Goal: Information Seeking & Learning: Learn about a topic

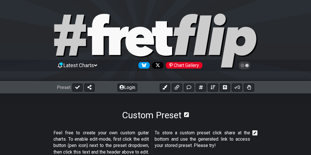
select select "Minor Pentatonic"
select select "A"
select select "C"
select select "A"
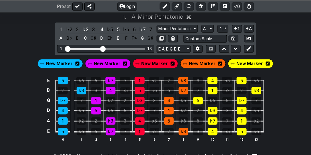
scroll to position [174, 0]
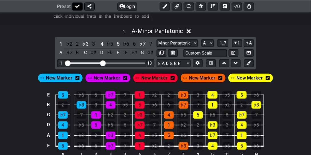
click at [75, 4] on icon at bounding box center [77, 6] width 5 height 5
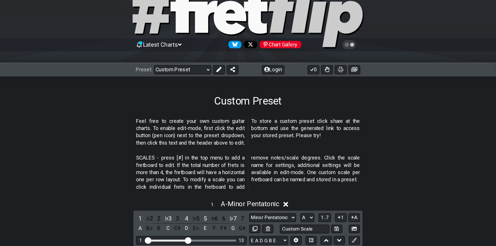
scroll to position [26, 0]
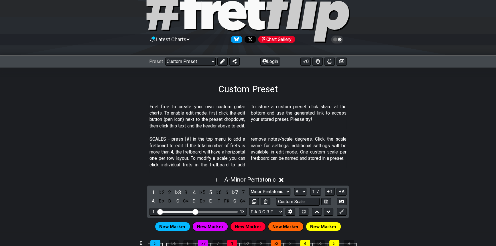
drag, startPoint x: 308, startPoint y: 0, endPoint x: 317, endPoint y: 110, distance: 110.3
click at [311, 110] on p "Feel free to create your own custom guitar charts. To enable edit-mode, first c…" at bounding box center [247, 117] width 197 height 26
drag, startPoint x: 178, startPoint y: 60, endPoint x: 178, endPoint y: 63, distance: 2.9
click at [178, 60] on select "Welcome to #fretflip! Initial Preset Custom Preset Minor Pentatonic Major Penta…" at bounding box center [190, 62] width 50 height 8
click at [165, 58] on select "Welcome to #fretflip! Initial Preset Custom Preset Minor Pentatonic Major Penta…" at bounding box center [190, 62] width 50 height 8
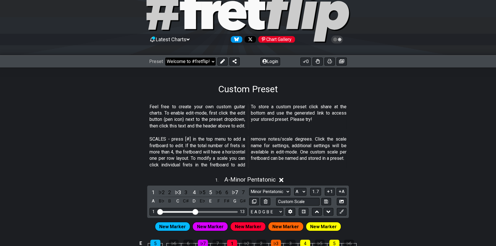
select select "/user-defined"
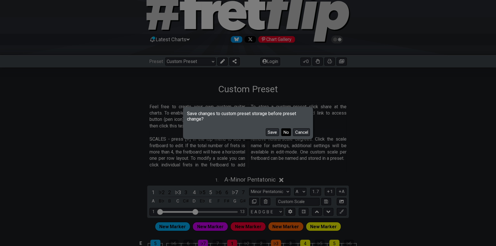
click at [286, 131] on button "No" at bounding box center [286, 132] width 10 height 8
select select "C"
select select "/welcome"
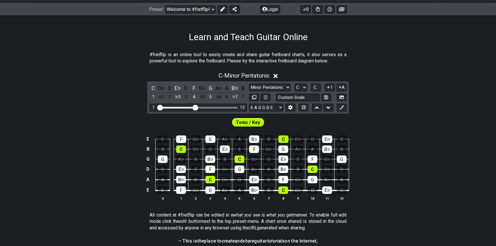
scroll to position [0, 0]
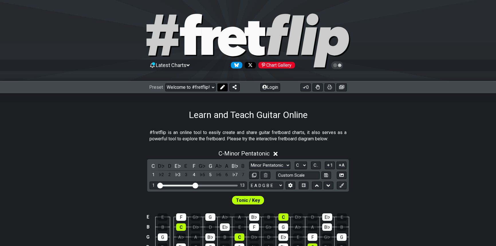
click at [220, 87] on icon at bounding box center [222, 87] width 5 height 5
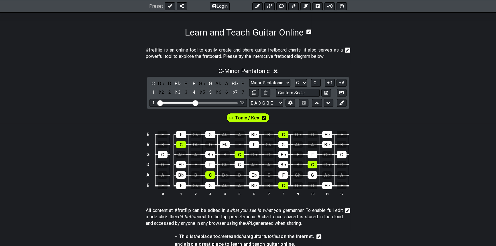
scroll to position [104, 0]
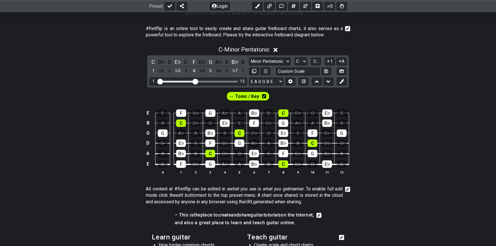
click at [262, 96] on icon at bounding box center [264, 96] width 4 height 4
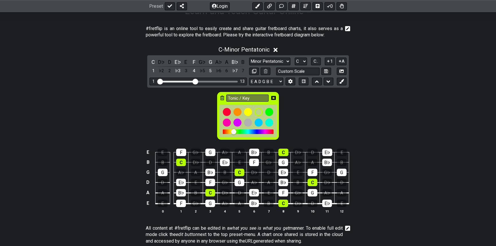
click at [221, 97] on icon at bounding box center [222, 98] width 4 height 5
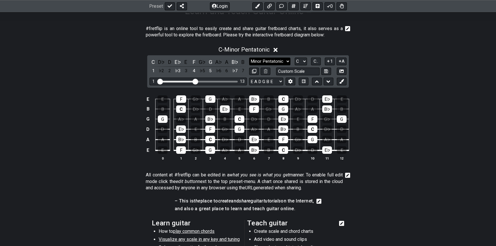
click at [288, 60] on select "Minor Pentatonic Click to edit Minor Pentatonic Major Pentatonic Minor Blues Ma…" at bounding box center [269, 62] width 41 height 8
click at [249, 58] on select "Minor Pentatonic Click to edit Minor Pentatonic Major Pentatonic Minor Blues Ma…" at bounding box center [269, 62] width 41 height 8
click at [285, 59] on select "Minor Pentatonic Click to edit Minor Pentatonic Major Pentatonic Minor Blues Ma…" at bounding box center [269, 62] width 41 height 8
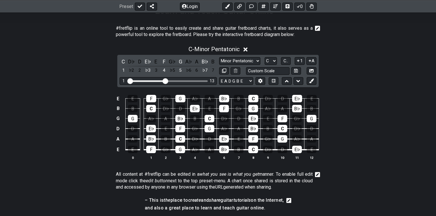
drag, startPoint x: 461, startPoint y: 0, endPoint x: 339, endPoint y: 114, distance: 167.3
click at [311, 114] on div "E E F G♭ G A♭ A B♭ B C D♭ D E♭ E B B C D♭ D E♭ E F G♭ G A♭ A B♭ B G G A♭ A B♭ B…" at bounding box center [218, 128] width 436 height 80
drag, startPoint x: 170, startPoint y: 81, endPoint x: 190, endPoint y: 80, distance: 20.4
click at [190, 81] on input "Visible fret range" at bounding box center [168, 81] width 81 height 0
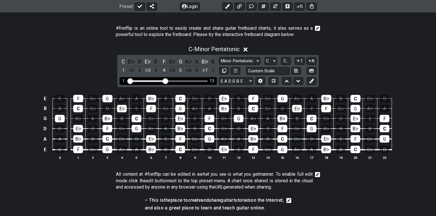
drag, startPoint x: 191, startPoint y: 80, endPoint x: 165, endPoint y: 81, distance: 25.2
click at [165, 81] on input "Visible fret range" at bounding box center [168, 81] width 81 height 0
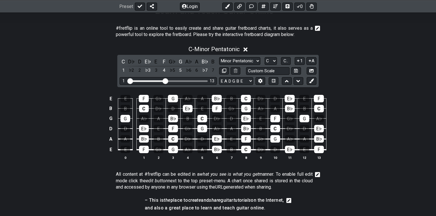
scroll to position [0, 0]
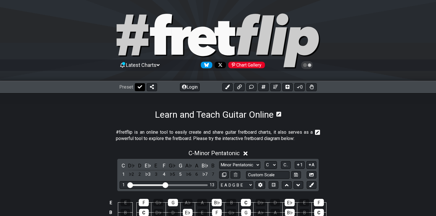
click at [138, 85] on icon at bounding box center [140, 87] width 5 height 5
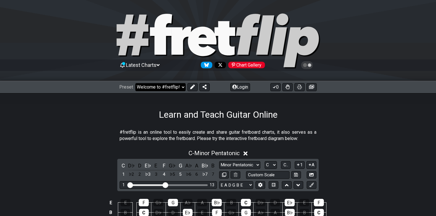
drag, startPoint x: 159, startPoint y: 87, endPoint x: 155, endPoint y: 90, distance: 4.7
click at [159, 87] on select "Welcome to #fretflip! Initial Preset Custom Preset Minor Pentatonic Major Penta…" at bounding box center [160, 87] width 50 height 8
click at [135, 83] on select "Welcome to #fretflip! Initial Preset Custom Preset Minor Pentatonic Major Penta…" at bounding box center [160, 87] width 50 height 8
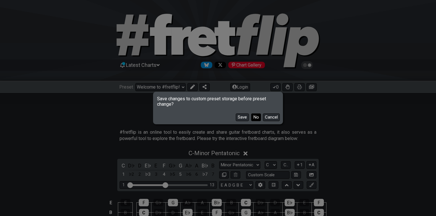
click at [252, 117] on button "No" at bounding box center [256, 118] width 10 height 8
select select "/minor-pentatonic"
select select "C"
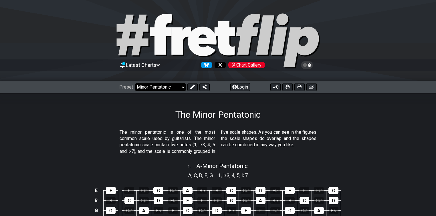
click at [170, 88] on select "Welcome to #fretflip! Initial Preset Custom Preset Minor Pentatonic Major Penta…" at bounding box center [160, 87] width 50 height 8
click at [135, 83] on select "Welcome to #fretflip! Initial Preset Custom Preset Minor Pentatonic Major Penta…" at bounding box center [160, 87] width 50 height 8
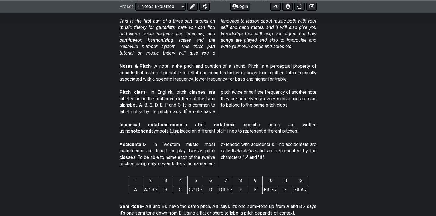
scroll to position [252, 0]
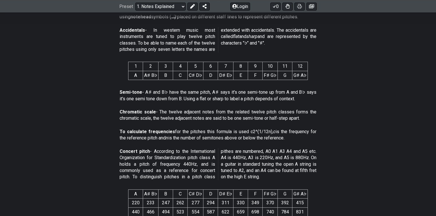
drag, startPoint x: 136, startPoint y: 66, endPoint x: 293, endPoint y: 66, distance: 157.7
click at [296, 66] on tr "1 2 3 4 5 6 7 8 9 10 11 12" at bounding box center [218, 66] width 179 height 9
drag, startPoint x: 135, startPoint y: 66, endPoint x: 439, endPoint y: 63, distance: 304.3
click at [311, 63] on html "Latest Charts Chart Gallery The Internet Guitar fretboard tool - view and edit …" at bounding box center [218, 144] width 436 height 793
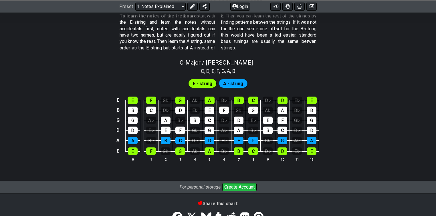
scroll to position [550, 0]
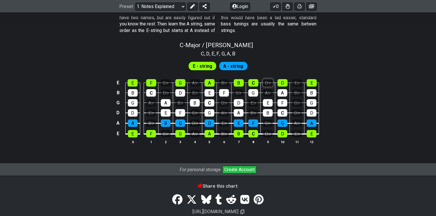
click at [271, 83] on div "D♭" at bounding box center [268, 82] width 10 height 7
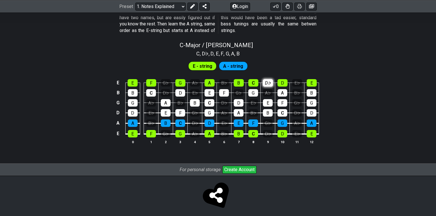
click at [269, 83] on div "D♭" at bounding box center [268, 82] width 10 height 7
click at [266, 81] on div "D♭" at bounding box center [268, 82] width 10 height 7
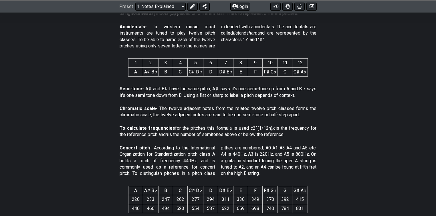
scroll to position [72, 0]
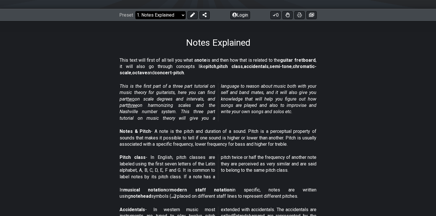
click at [181, 12] on select "Welcome to #fretflip! Initial Preset Custom Preset Minor Pentatonic Major Penta…" at bounding box center [160, 15] width 50 height 8
click at [135, 11] on select "Welcome to #fretflip! Initial Preset Custom Preset Minor Pentatonic Major Penta…" at bounding box center [160, 15] width 50 height 8
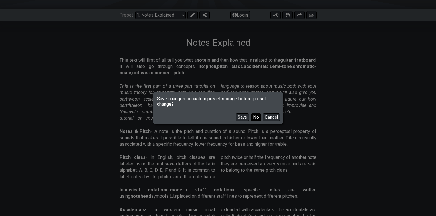
click at [257, 119] on button "No" at bounding box center [256, 118] width 10 height 8
select select "/scale-degrees-and-intervals"
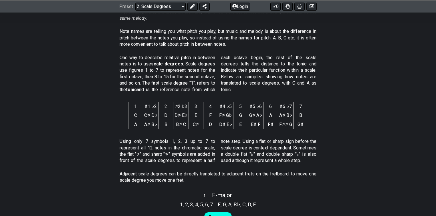
scroll to position [210, 0]
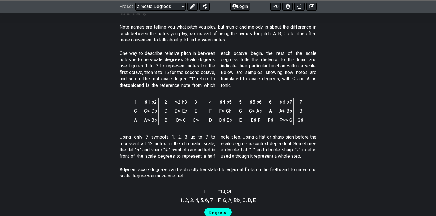
drag, startPoint x: 137, startPoint y: 120, endPoint x: 301, endPoint y: 119, distance: 164.3
click at [301, 119] on tr "A A♯ B♭ B B♯ C C♯ D D♯ E♭ E E♯ F F♯ F♯♯ G G♯" at bounding box center [218, 120] width 180 height 9
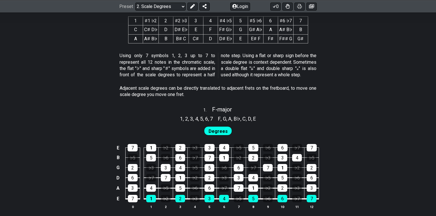
scroll to position [255, 0]
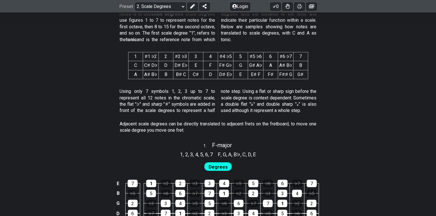
drag, startPoint x: 179, startPoint y: 155, endPoint x: 210, endPoint y: 154, distance: 30.4
click at [210, 154] on section "1 , 2 , 3 , 4 , 5 , 6 , 7" at bounding box center [196, 153] width 38 height 9
drag, startPoint x: 180, startPoint y: 153, endPoint x: 192, endPoint y: 153, distance: 12.3
click at [204, 153] on section "1 , 2 , 3 , 4 , 5 , 6 , 7" at bounding box center [196, 153] width 38 height 9
drag, startPoint x: 190, startPoint y: 153, endPoint x: 215, endPoint y: 154, distance: 25.2
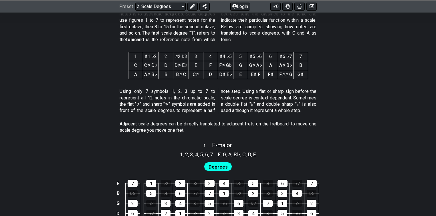
click at [215, 154] on div "1 , 2 , 3 , 4 , 5 , 6 , 7 F , G , A , B♭ , C , D , E" at bounding box center [218, 153] width 436 height 9
drag, startPoint x: 220, startPoint y: 153, endPoint x: 254, endPoint y: 153, distance: 33.5
click at [254, 153] on section "F , G , A , B♭ , C , D , E" at bounding box center [237, 153] width 43 height 9
drag, startPoint x: 256, startPoint y: 157, endPoint x: 275, endPoint y: 157, distance: 18.9
click at [275, 154] on div "1 , 2 , 3 , 4 , 5 , 6 , 7 F , G , A , B♭ , C , D , E" at bounding box center [218, 153] width 436 height 9
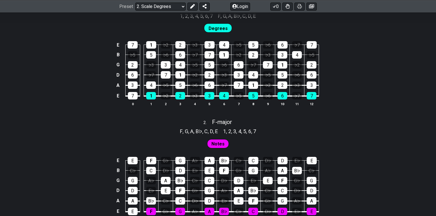
scroll to position [370, 0]
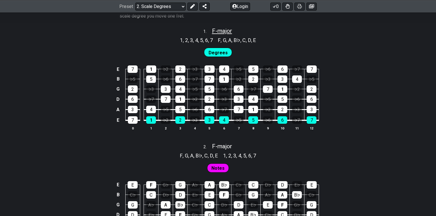
click at [215, 32] on span "F - major" at bounding box center [222, 30] width 20 height 7
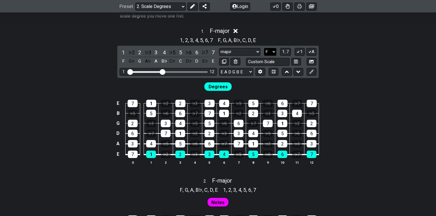
click at [266, 52] on select "A♭ A A♯ B♭ B C C♯ D♭ D D♯ E♭ E F F♯ G♭ G G♯" at bounding box center [270, 52] width 12 height 8
select select "E"
click at [264, 48] on select "A♭ A A♯ B♭ B C C♯ D♭ D D♯ E♭ E F F♯ G♭ G G♯" at bounding box center [270, 52] width 12 height 8
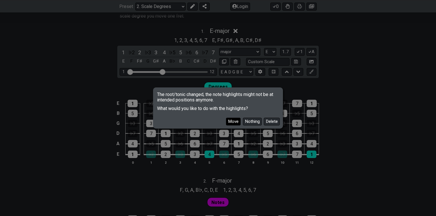
click at [237, 121] on button "Move" at bounding box center [233, 122] width 15 height 8
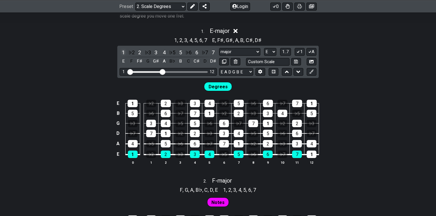
click at [124, 52] on div "1" at bounding box center [123, 53] width 7 height 8
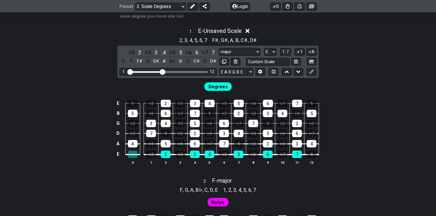
click at [124, 52] on div "1" at bounding box center [123, 53] width 7 height 8
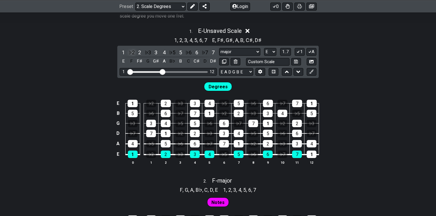
click at [131, 51] on div "♭2" at bounding box center [131, 53] width 7 height 8
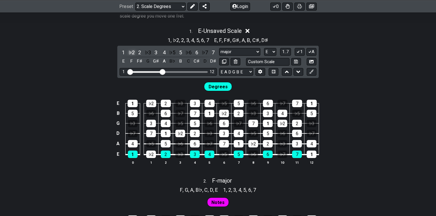
click at [131, 51] on div "♭2" at bounding box center [131, 53] width 7 height 8
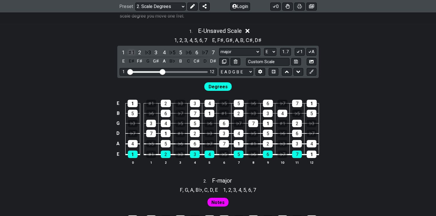
click at [131, 51] on div "♯1" at bounding box center [131, 53] width 7 height 8
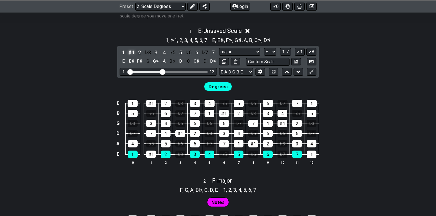
click at [131, 53] on div "♯1" at bounding box center [131, 53] width 7 height 8
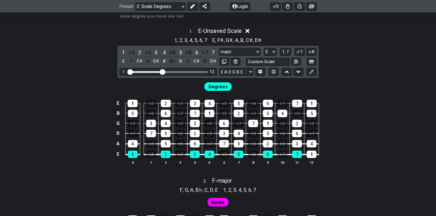
click at [131, 53] on div "♭2" at bounding box center [131, 53] width 7 height 8
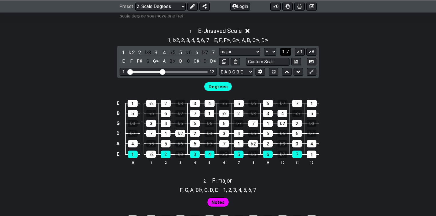
click at [284, 52] on span "1..7" at bounding box center [285, 51] width 7 height 5
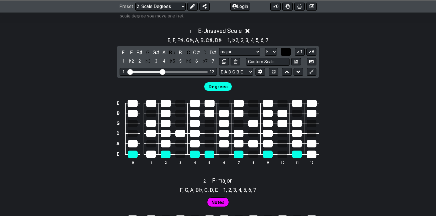
click at [285, 52] on span "..." at bounding box center [286, 51] width 3 height 5
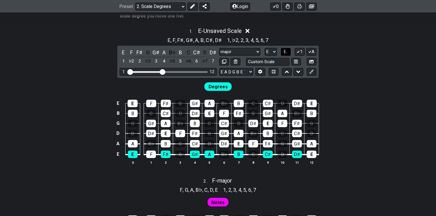
click at [287, 51] on span "E.." at bounding box center [286, 51] width 4 height 5
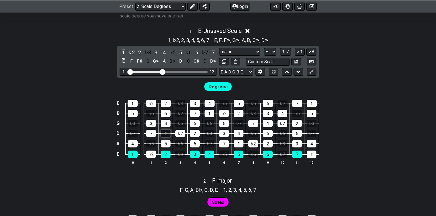
click at [165, 133] on div "1" at bounding box center [166, 133] width 10 height 7
click at [167, 132] on div "1" at bounding box center [166, 133] width 10 height 7
click at [195, 130] on div "2" at bounding box center [195, 133] width 10 height 7
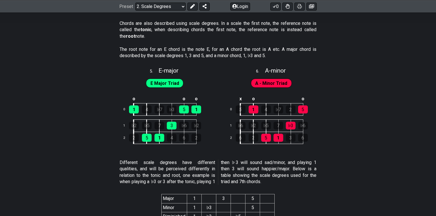
scroll to position [1057, 0]
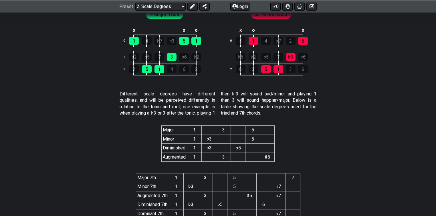
drag, startPoint x: 175, startPoint y: 137, endPoint x: 194, endPoint y: 139, distance: 18.1
click at [200, 138] on tr "Minor 1 ♭3 5" at bounding box center [218, 139] width 113 height 9
drag, startPoint x: 193, startPoint y: 139, endPoint x: 198, endPoint y: 140, distance: 4.3
click at [197, 140] on td "1" at bounding box center [194, 139] width 15 height 9
drag, startPoint x: 191, startPoint y: 140, endPoint x: 202, endPoint y: 140, distance: 10.9
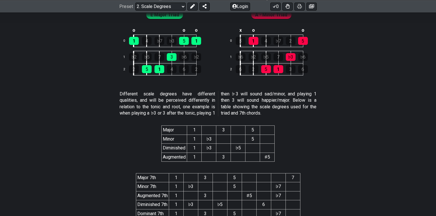
click at [202, 140] on tr "Minor 1 ♭3 5" at bounding box center [218, 139] width 113 height 9
drag, startPoint x: 194, startPoint y: 130, endPoint x: 198, endPoint y: 130, distance: 4.6
click at [197, 130] on th "1" at bounding box center [194, 130] width 15 height 9
drag, startPoint x: 219, startPoint y: 131, endPoint x: 242, endPoint y: 131, distance: 23.2
click at [222, 131] on th "3" at bounding box center [223, 130] width 15 height 9
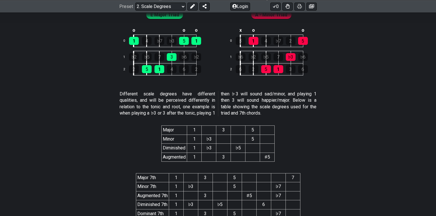
drag, startPoint x: 256, startPoint y: 131, endPoint x: 265, endPoint y: 131, distance: 8.6
click at [266, 131] on tr "Major 1 3 5" at bounding box center [218, 130] width 113 height 9
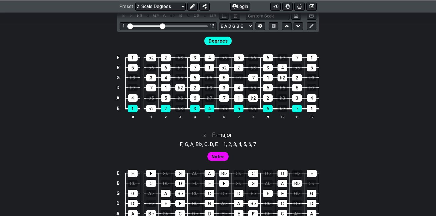
scroll to position [370, 0]
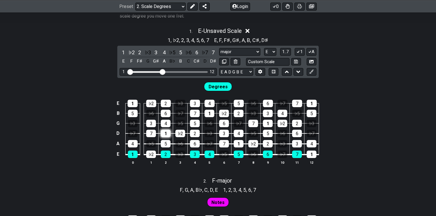
click at [166, 133] on div "1" at bounding box center [166, 133] width 10 height 7
click at [151, 125] on div "3" at bounding box center [151, 123] width 10 height 7
click at [167, 145] on div "5" at bounding box center [166, 143] width 10 height 7
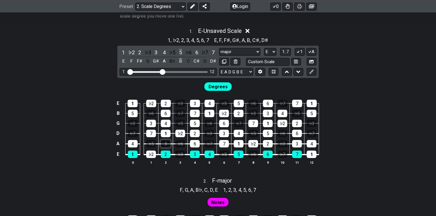
click at [167, 144] on div "5" at bounding box center [166, 143] width 10 height 7
click at [130, 154] on div "1" at bounding box center [133, 154] width 10 height 7
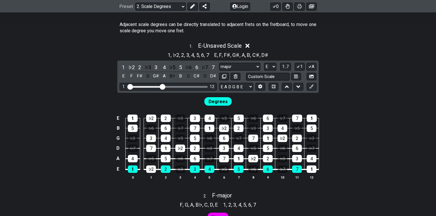
scroll to position [347, 0]
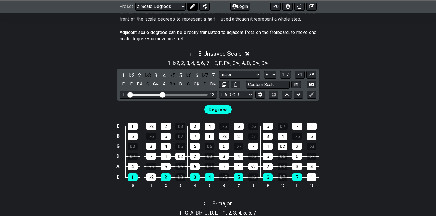
click at [190, 10] on button at bounding box center [192, 6] width 10 height 8
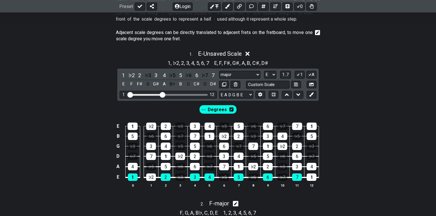
click at [230, 109] on icon at bounding box center [232, 109] width 4 height 5
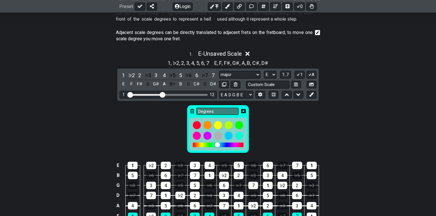
click at [195, 110] on div "Degrees" at bounding box center [218, 129] width 62 height 48
click at [191, 110] on icon at bounding box center [192, 111] width 4 height 5
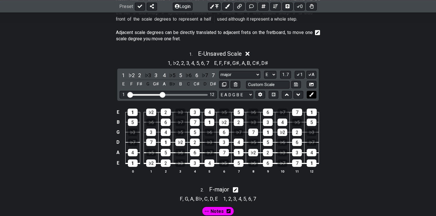
click at [309, 94] on button at bounding box center [312, 95] width 10 height 8
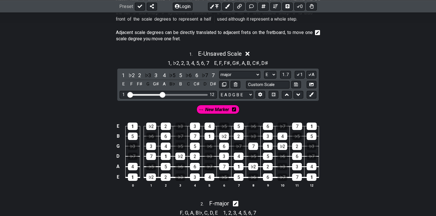
click at [209, 109] on span "New Marker" at bounding box center [217, 110] width 24 height 8
drag, startPoint x: 133, startPoint y: 128, endPoint x: 133, endPoint y: 133, distance: 5.2
click at [133, 133] on tbody "E 1 ♭2 2 ♭3 3 4 ♭5 5 ♭6 6 ♭7 7 1 B 5 ♭6 6 ♭7 7 1 ♭2 2 ♭3 3 4 ♭5 5 G ♭3 3 4 ♭5 5…" at bounding box center [217, 150] width 204 height 67
click at [218, 109] on span "New Marker" at bounding box center [217, 110] width 27 height 8
drag, startPoint x: 136, startPoint y: 125, endPoint x: 135, endPoint y: 133, distance: 8.1
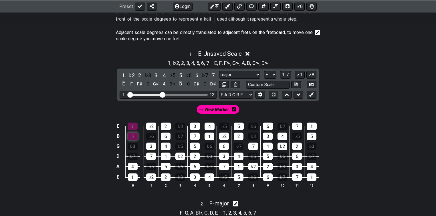
click at [135, 133] on tbody "E 1 ♭2 2 ♭3 3 4 ♭5 5 ♭6 6 ♭7 7 1 B 5 ♭6 6 ♭7 7 1 ♭2 2 ♭3 3 4 ♭5 5 G ♭3 3 4 ♭5 5…" at bounding box center [217, 150] width 204 height 67
click at [132, 124] on div "1" at bounding box center [133, 126] width 10 height 7
click at [131, 125] on div "1" at bounding box center [133, 126] width 10 height 7
drag, startPoint x: 151, startPoint y: 152, endPoint x: 150, endPoint y: 157, distance: 4.9
click at [150, 154] on tbody "E 1 ♭2 2 ♭3 3 4 ♭5 5 ♭6 6 ♭7 7 1 B 5 ♭6 6 ♭7 7 1 ♭2 2 ♭3 3 4 ♭5 5 G ♭3 3 4 ♭5 5…" at bounding box center [217, 150] width 204 height 67
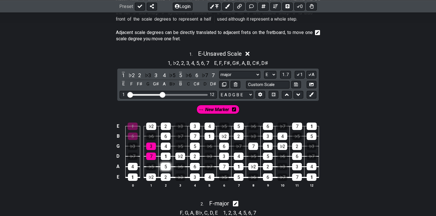
click at [165, 154] on div "5" at bounding box center [166, 166] width 10 height 7
click at [148, 154] on div "7" at bounding box center [151, 156] width 10 height 7
click at [166, 154] on div "1" at bounding box center [166, 156] width 10 height 7
click at [135, 154] on div "1" at bounding box center [133, 177] width 10 height 7
click at [222, 111] on span "New Marker" at bounding box center [217, 110] width 24 height 8
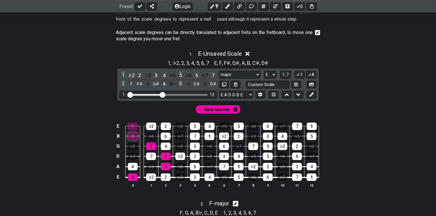
click at [133, 134] on div "5" at bounding box center [133, 136] width 10 height 7
click at [135, 128] on div "1" at bounding box center [133, 126] width 10 height 7
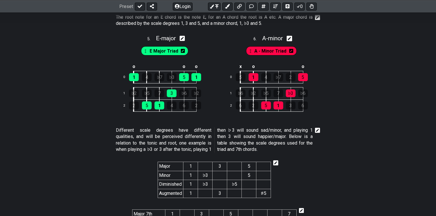
scroll to position [1057, 0]
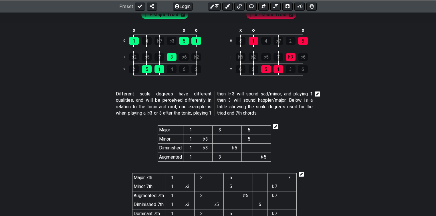
click at [188, 139] on td "1" at bounding box center [190, 139] width 15 height 9
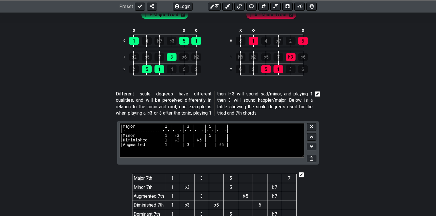
click at [311, 117] on section "Different scale degrees have different qualities, and will be perceived differe…" at bounding box center [218, 105] width 436 height 33
click at [311, 154] on icon at bounding box center [312, 159] width 4 height 4
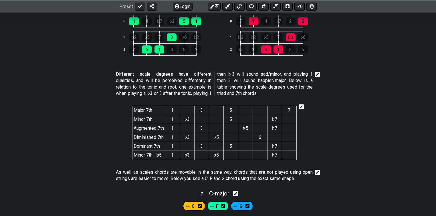
scroll to position [1080, 0]
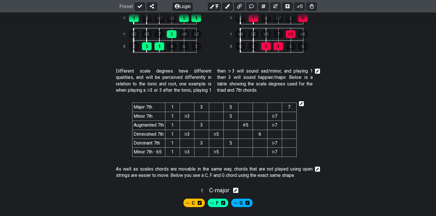
click at [311, 72] on icon at bounding box center [317, 71] width 5 height 5
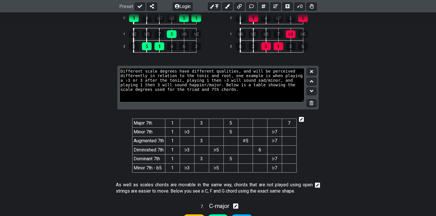
click at [311, 102] on button at bounding box center [312, 104] width 10 height 8
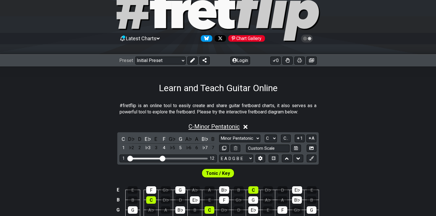
scroll to position [118, 0]
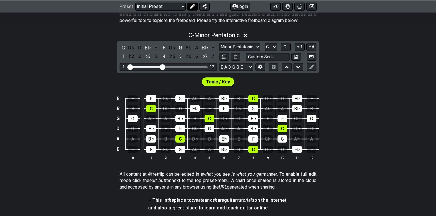
click at [194, 6] on icon at bounding box center [192, 6] width 5 height 5
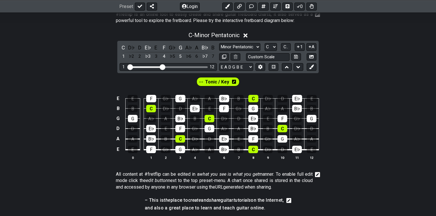
click at [218, 80] on span "Tonic / Key" at bounding box center [217, 82] width 24 height 8
click at [234, 80] on icon at bounding box center [233, 82] width 4 height 5
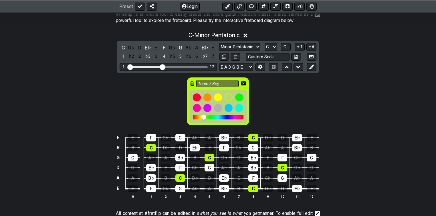
click at [190, 82] on div "Tonic / Key" at bounding box center [218, 101] width 62 height 48
click at [194, 82] on icon at bounding box center [192, 83] width 4 height 5
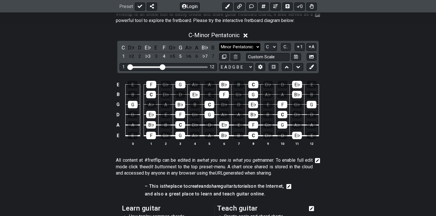
click at [242, 46] on select "Minor Pentatonic Click to edit Minor Pentatonic Major Pentatonic Minor Blues Ma…" at bounding box center [239, 47] width 41 height 8
select select "Minor"
click at [219, 43] on select "Minor Pentatonic Click to edit Minor Pentatonic Major Pentatonic Minor Blues Ma…" at bounding box center [239, 47] width 41 height 8
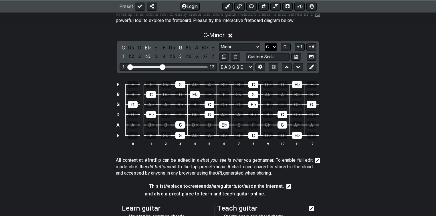
click at [271, 48] on select "A♭ A A♯ B♭ B C C♯ D♭ D D♯ E♭ E F F♯ G♭ G G♯" at bounding box center [271, 47] width 12 height 8
select select "D"
click at [265, 43] on select "A♭ A A♯ B♭ B C C♯ D♭ D D♯ E♭ E F F♯ G♭ G G♯" at bounding box center [271, 47] width 12 height 8
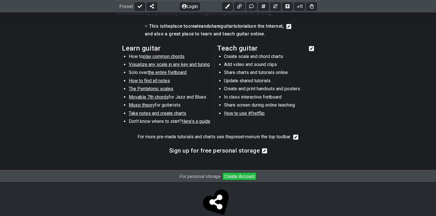
scroll to position [210, 0]
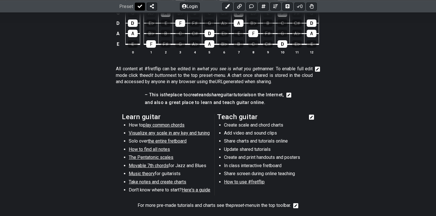
click at [141, 7] on icon at bounding box center [140, 6] width 5 height 5
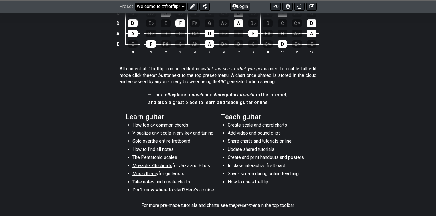
drag, startPoint x: 141, startPoint y: 7, endPoint x: 155, endPoint y: 8, distance: 14.1
click at [155, 8] on select "Welcome to #fretflip! Initial Preset Custom Preset Minor Pentatonic Major Penta…" at bounding box center [160, 6] width 50 height 8
click at [135, 2] on select "Welcome to #fretflip! Initial Preset Custom Preset Minor Pentatonic Major Penta…" at bounding box center [160, 6] width 50 height 8
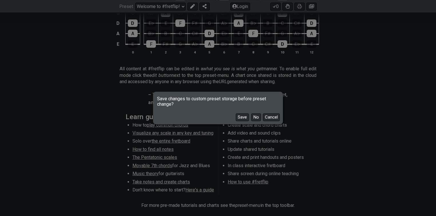
click at [254, 117] on button "No" at bounding box center [256, 118] width 10 height 8
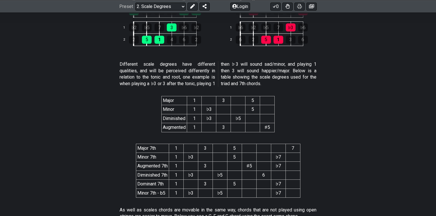
scroll to position [1076, 0]
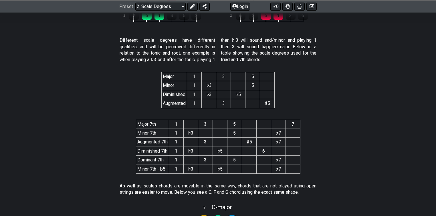
drag, startPoint x: 271, startPoint y: 104, endPoint x: 222, endPoint y: 104, distance: 49.2
click at [225, 104] on tr "Augmented 1 3 ♯5" at bounding box center [218, 103] width 113 height 9
drag, startPoint x: 187, startPoint y: 103, endPoint x: 241, endPoint y: 102, distance: 54.1
click at [234, 103] on tr "Augmented 1 3 ♯5" at bounding box center [218, 103] width 113 height 9
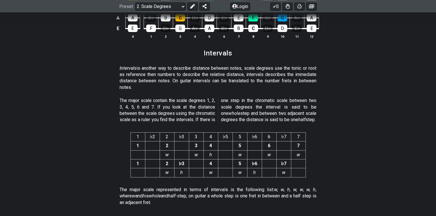
scroll to position [1443, 0]
drag, startPoint x: 119, startPoint y: 66, endPoint x: 235, endPoint y: 67, distance: 115.9
click at [235, 67] on section "Intervals is another way to describe distance between notes, scale degrees use …" at bounding box center [218, 79] width 436 height 33
drag, startPoint x: 215, startPoint y: 70, endPoint x: 245, endPoint y: 70, distance: 30.1
click at [245, 70] on p "Intervals is another way to describe distance between notes, scale degrees use …" at bounding box center [218, 78] width 197 height 26
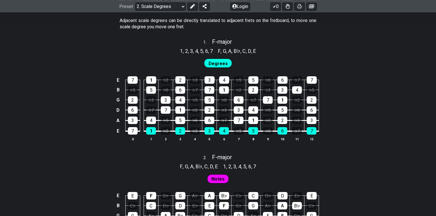
scroll to position [412, 0]
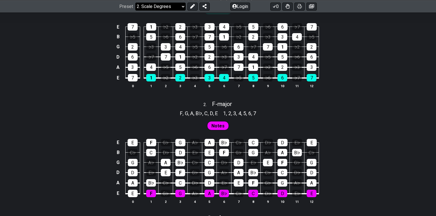
click at [156, 9] on select "Welcome to #fretflip! Initial Preset Custom Preset Minor Pentatonic Major Penta…" at bounding box center [160, 6] width 50 height 8
click at [135, 10] on select "Welcome to #fretflip! Initial Preset Custom Preset Minor Pentatonic Major Penta…" at bounding box center [160, 6] width 50 height 8
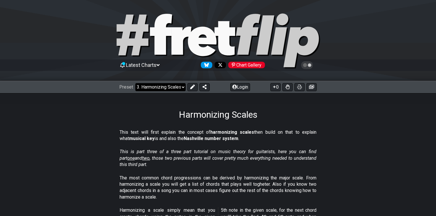
click at [176, 89] on select "Welcome to #fretflip! Initial Preset Custom Preset Minor Pentatonic Major Penta…" at bounding box center [160, 87] width 50 height 8
click at [135, 83] on select "Welcome to #fretflip! Initial Preset Custom Preset Minor Pentatonic Major Penta…" at bounding box center [160, 87] width 50 height 8
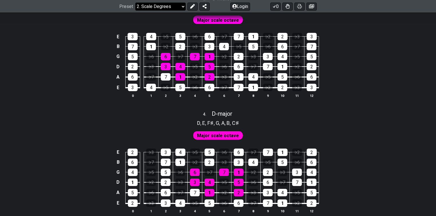
scroll to position [733, 0]
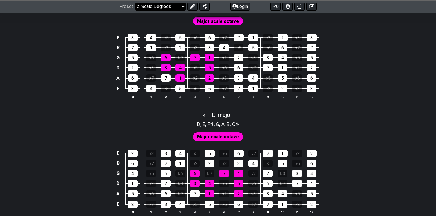
click at [159, 2] on select "Welcome to #fretflip! Initial Preset Custom Preset Minor Pentatonic Major Penta…" at bounding box center [160, 6] width 50 height 8
click at [153, 8] on select "Welcome to #fretflip! Initial Preset Custom Preset Minor Pentatonic Major Penta…" at bounding box center [160, 6] width 50 height 8
click at [135, 10] on select "Welcome to #fretflip! Initial Preset Custom Preset Minor Pentatonic Major Penta…" at bounding box center [160, 6] width 50 height 8
select select "/minor-pentatonic"
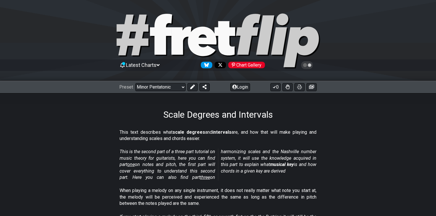
select select "C"
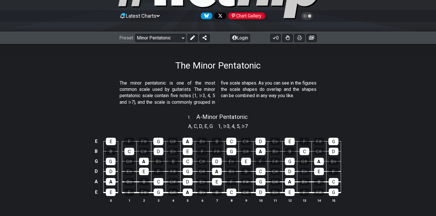
scroll to position [92, 0]
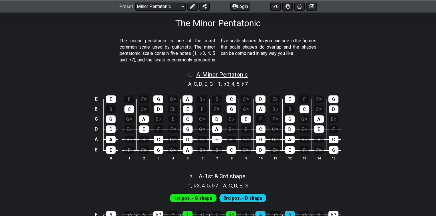
click at [205, 72] on span "A - Minor Pentatonic" at bounding box center [222, 74] width 52 height 7
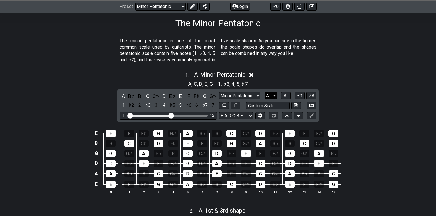
click at [271, 94] on select "A♭ A A♯ B♭ B C C♯ D♭ D D♯ E♭ E F F♯ G♭ G G♯" at bounding box center [271, 96] width 12 height 8
select select "D"
click at [265, 92] on select "A♭ A A♯ B♭ B C C♯ D♭ D D♯ E♭ E F F♯ G♭ G G♯" at bounding box center [271, 96] width 12 height 8
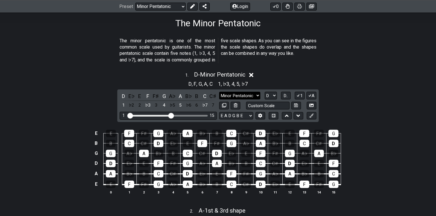
click at [242, 94] on select "Minor Pentatonic Notes Minor Pentatonic Major Pentatonic Minor Blues Major Blue…" at bounding box center [239, 96] width 41 height 8
click at [287, 68] on div "1 . D - Minor Pentatonic" at bounding box center [218, 73] width 436 height 11
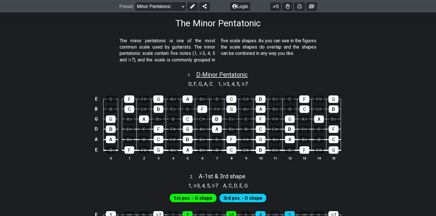
click at [232, 75] on span "D - Minor Pentatonic" at bounding box center [222, 74] width 52 height 7
select select "D"
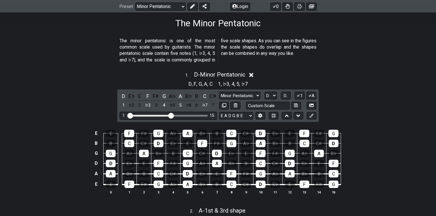
click at [334, 105] on div "1 . D - Minor Pentatonic D , F , G , A , C 1 , ♭3 , 4 , 5 , ♭7 D E♭ E F F♯ G A♭…" at bounding box center [218, 135] width 436 height 135
